Goal: Transaction & Acquisition: Purchase product/service

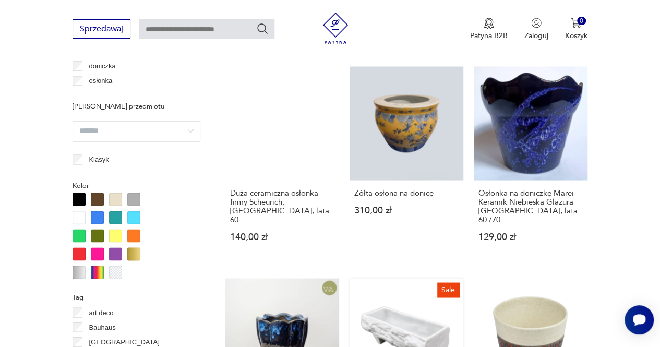
scroll to position [798, 0]
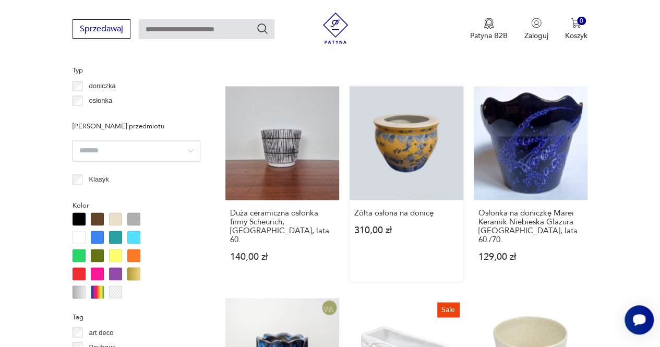
click at [407, 144] on link "Żółta osłona na donicę 310,00 zł" at bounding box center [406, 183] width 114 height 195
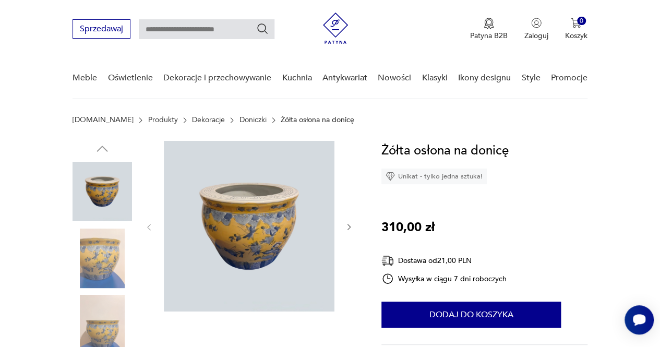
scroll to position [104, 0]
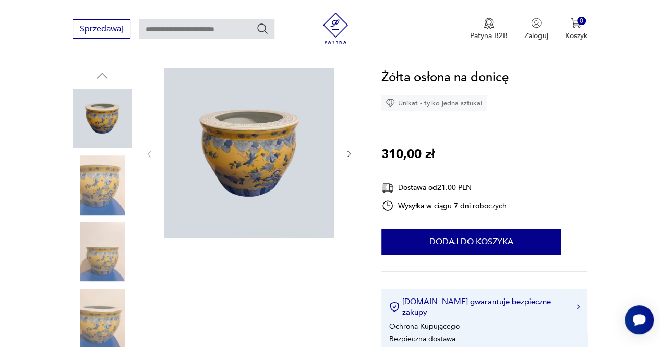
click at [92, 192] on img at bounding box center [101, 184] width 59 height 59
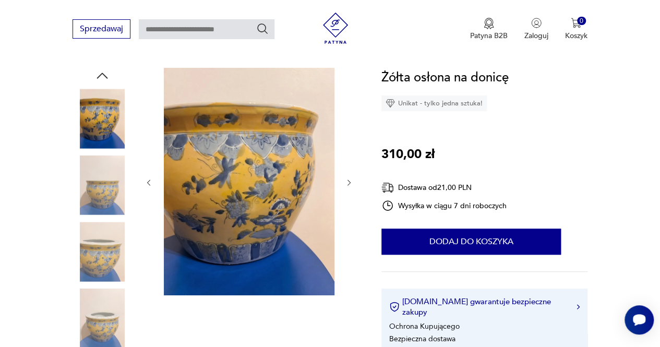
click at [108, 203] on img at bounding box center [101, 184] width 59 height 59
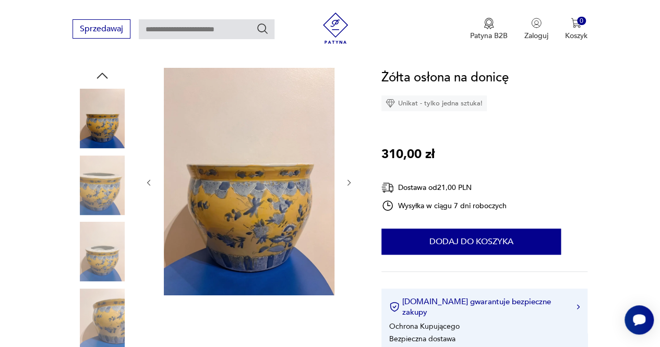
click at [108, 203] on img at bounding box center [101, 184] width 59 height 59
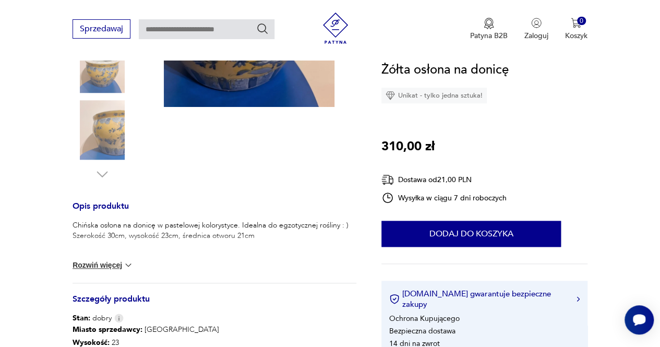
scroll to position [365, 0]
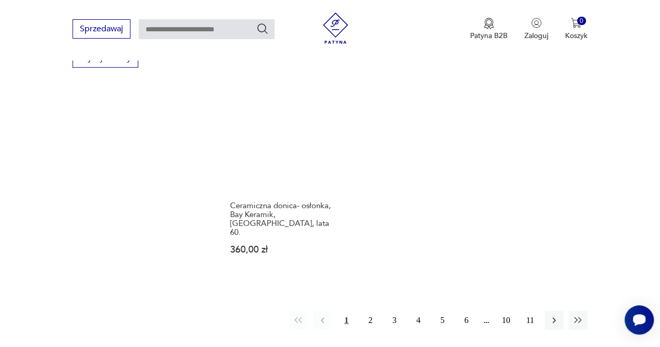
scroll to position [1467, 0]
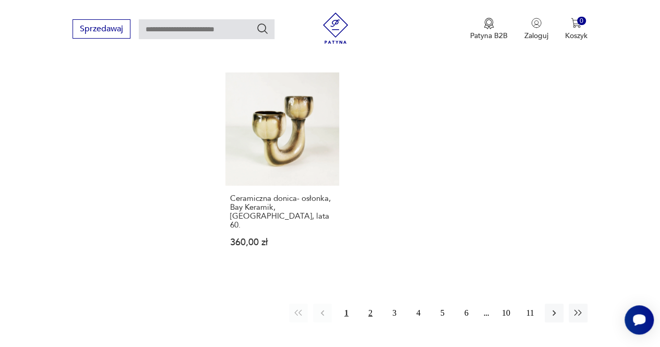
click at [370, 303] on button "2" at bounding box center [370, 312] width 19 height 19
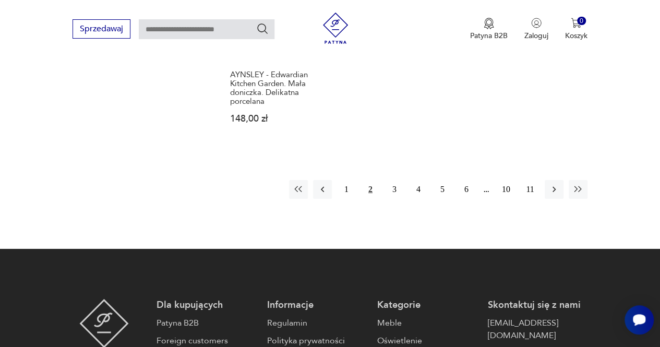
scroll to position [1632, 0]
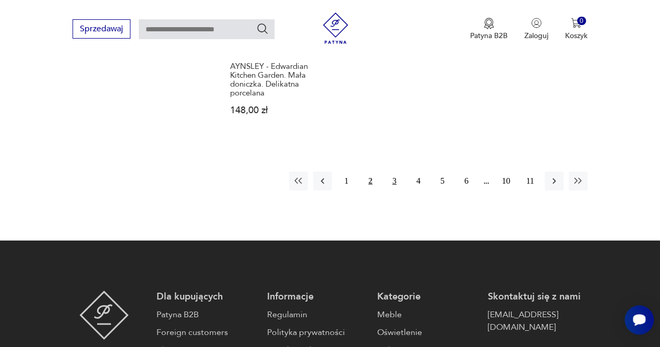
click at [397, 172] on button "3" at bounding box center [394, 181] width 19 height 19
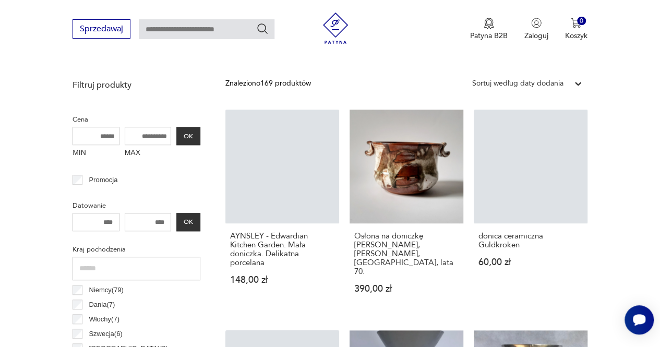
scroll to position [381, 0]
